Goal: Transaction & Acquisition: Book appointment/travel/reservation

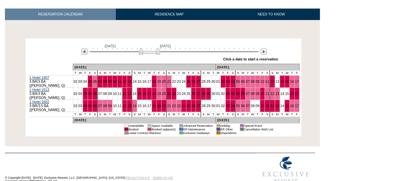
scroll to position [98, 0]
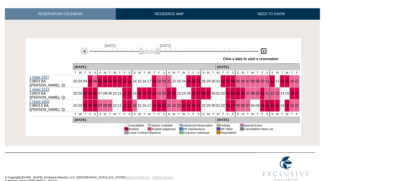
click at [265, 52] on img at bounding box center [263, 51] width 6 height 6
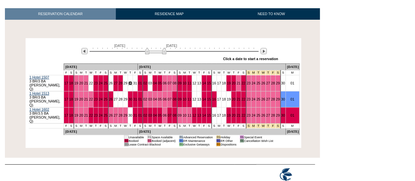
click at [132, 82] on link "30" at bounding box center [130, 83] width 4 height 4
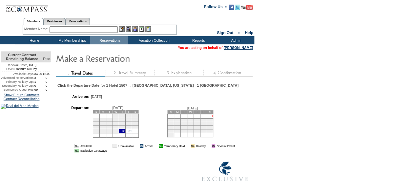
click at [213, 118] on link "1" at bounding box center [212, 115] width 2 height 3
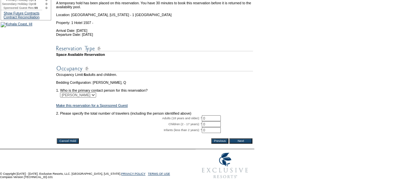
scroll to position [103, 0]
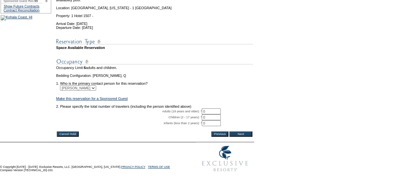
click at [212, 114] on input "0" at bounding box center [211, 111] width 19 height 6
type input "2"
click at [246, 136] on input "Next" at bounding box center [240, 133] width 23 height 5
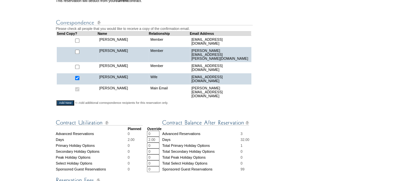
scroll to position [161, 0]
click at [79, 77] on input "checkbox" at bounding box center [77, 77] width 4 height 4
checkbox input "false"
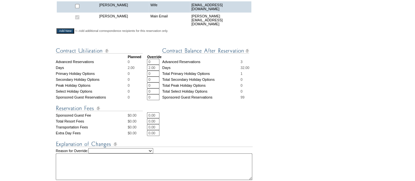
scroll to position [309, 0]
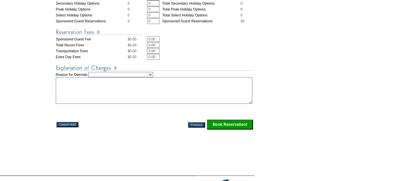
click at [237, 122] on input "Book Reservation!" at bounding box center [230, 124] width 46 height 10
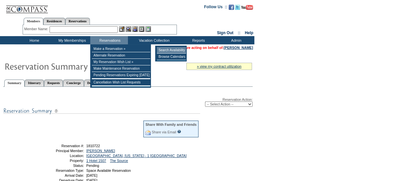
click at [161, 49] on td "Search Availability" at bounding box center [171, 50] width 29 height 7
